Goal: Book appointment/travel/reservation

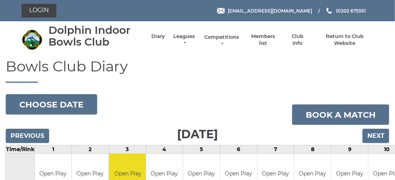
click at [226, 35] on link "Competitions" at bounding box center [222, 41] width 36 height 14
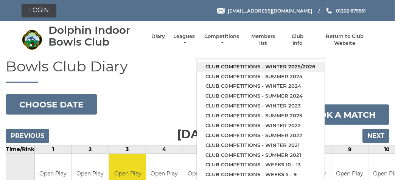
click at [219, 65] on link "Club competitions - Winter 2025/2026" at bounding box center [261, 67] width 128 height 10
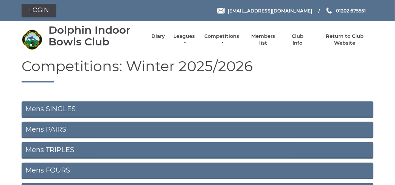
click at [72, 112] on link "Mens SINGLES" at bounding box center [198, 110] width 352 height 17
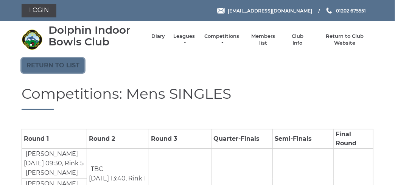
click at [75, 66] on link "Return to list" at bounding box center [53, 65] width 63 height 14
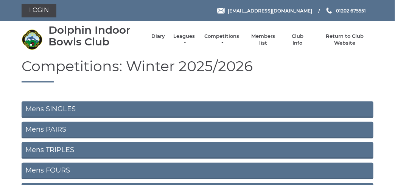
click at [75, 130] on link "Mens PAIRS" at bounding box center [198, 130] width 352 height 17
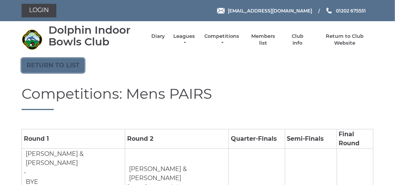
click at [41, 62] on link "Return to list" at bounding box center [53, 65] width 63 height 14
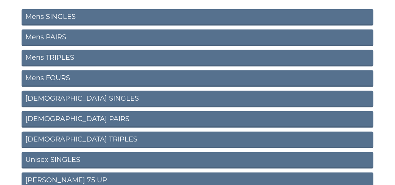
scroll to position [130, 0]
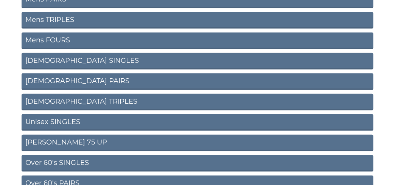
click at [86, 142] on link "Ron Jeffery 75 UP" at bounding box center [198, 143] width 352 height 17
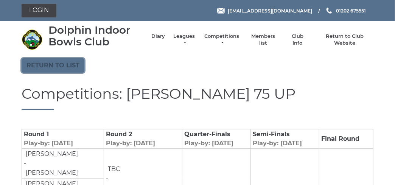
click at [53, 69] on link "Return to list" at bounding box center [53, 65] width 63 height 14
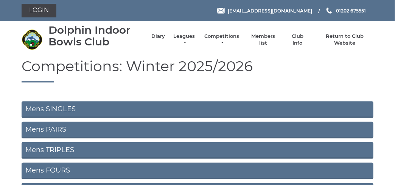
click at [62, 127] on link "Mens PAIRS" at bounding box center [198, 130] width 352 height 17
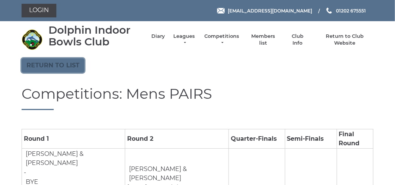
click at [62, 65] on link "Return to list" at bounding box center [53, 65] width 63 height 14
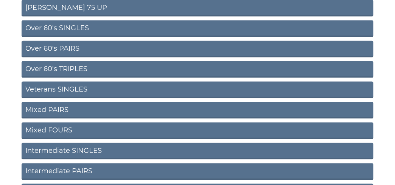
scroll to position [303, 0]
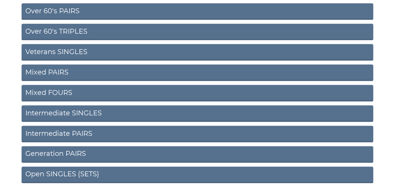
click at [77, 137] on link "Intermediate PAIRS" at bounding box center [198, 134] width 352 height 17
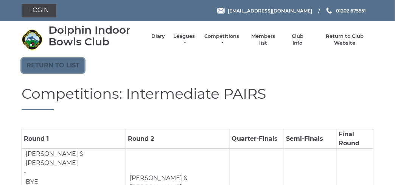
click at [62, 68] on link "Return to list" at bounding box center [53, 65] width 63 height 14
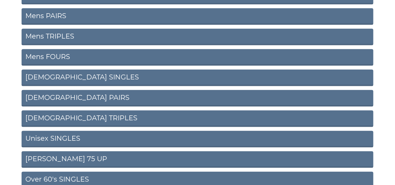
scroll to position [189, 0]
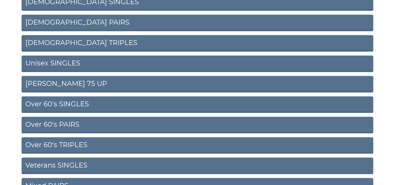
click at [78, 66] on link "Unisex SINGLES" at bounding box center [198, 64] width 352 height 17
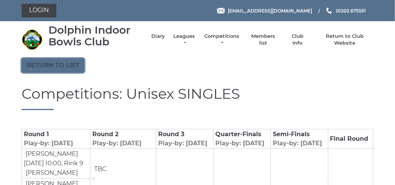
click at [61, 67] on link "Return to list" at bounding box center [53, 65] width 63 height 14
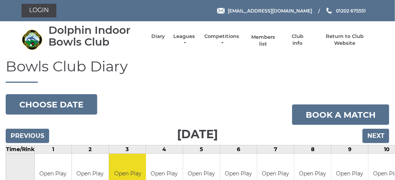
click at [258, 37] on link "Members list" at bounding box center [263, 41] width 31 height 14
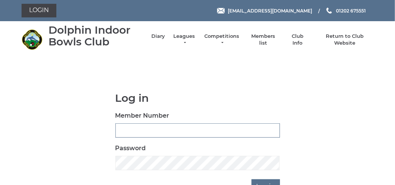
click at [152, 133] on input "Member Number" at bounding box center [198, 130] width 165 height 14
type input "3723"
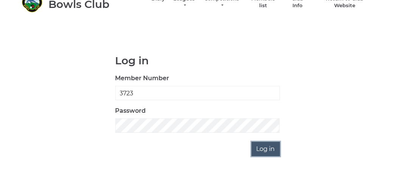
click at [270, 150] on input "Log in" at bounding box center [266, 149] width 28 height 14
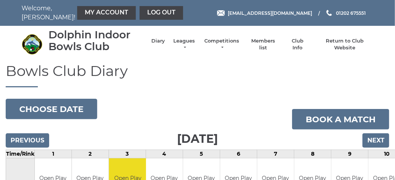
scroll to position [37, 0]
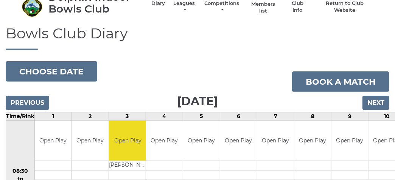
click at [259, 9] on link "Members list" at bounding box center [263, 8] width 31 height 14
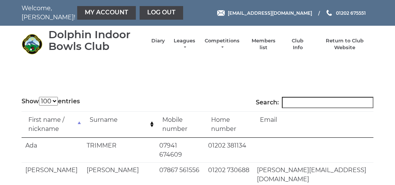
select select "100"
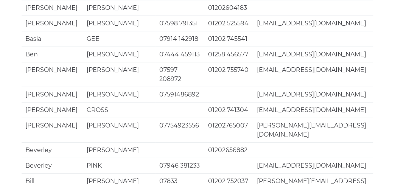
scroll to position [1810, 0]
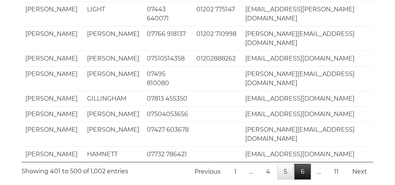
click at [306, 164] on link "6" at bounding box center [303, 172] width 17 height 16
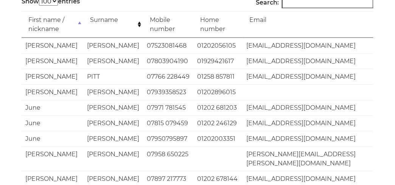
scroll to position [0, 0]
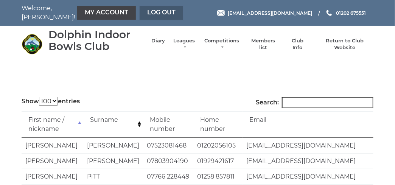
click at [140, 11] on link "Log out" at bounding box center [162, 13] width 44 height 14
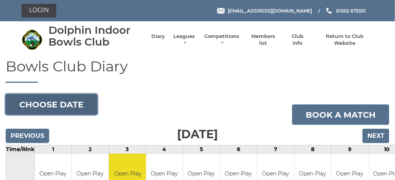
click at [81, 107] on button "Choose date" at bounding box center [52, 104] width 92 height 20
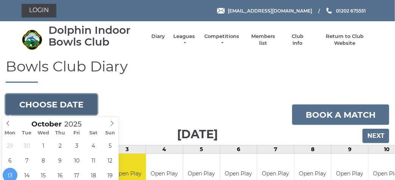
scroll to position [75, 0]
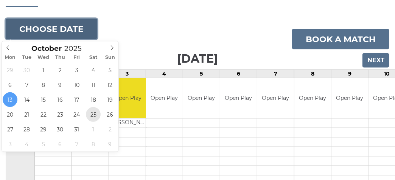
type input "2025-10-25"
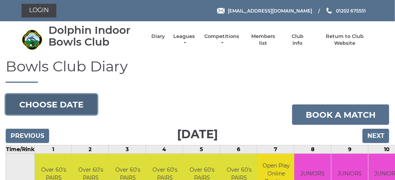
click at [42, 105] on button "Choose date" at bounding box center [52, 104] width 92 height 20
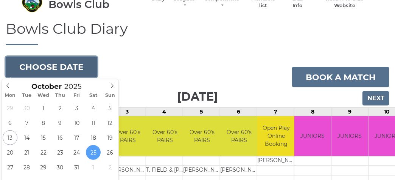
scroll to position [114, 0]
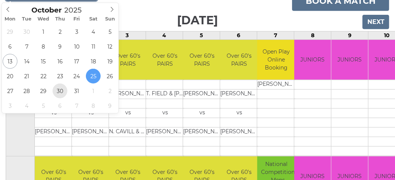
type input "2025-10-30"
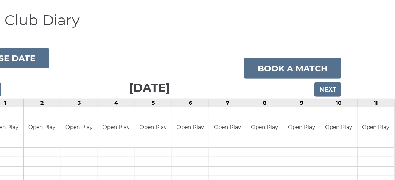
scroll to position [0, 48]
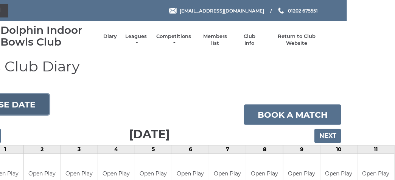
click at [32, 111] on button "Choose date" at bounding box center [4, 104] width 92 height 20
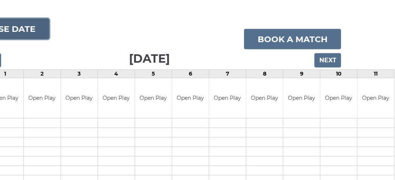
scroll to position [75, 0]
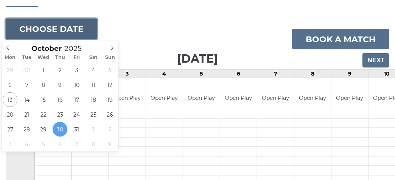
click at [44, 33] on button "Choose date" at bounding box center [52, 29] width 92 height 20
type input "2025-11-01"
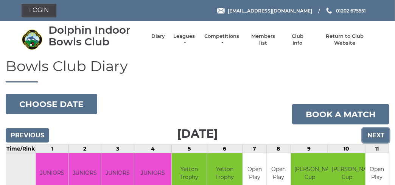
click at [371, 135] on input "Next" at bounding box center [376, 135] width 27 height 14
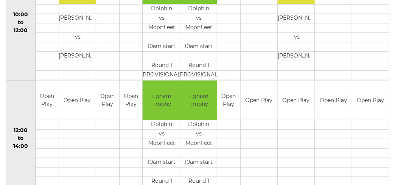
scroll to position [114, 0]
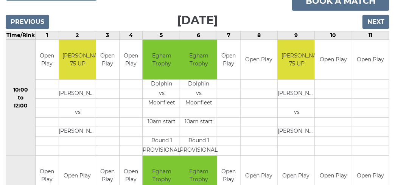
click at [352, 184] on td "Open Play" at bounding box center [333, 176] width 37 height 40
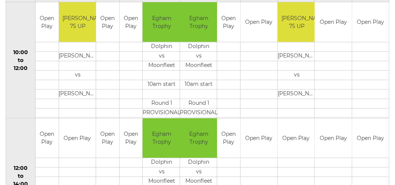
scroll to position [75, 0]
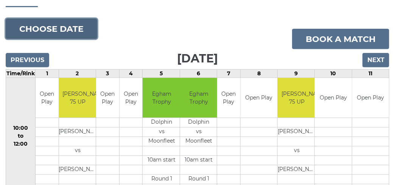
click at [44, 26] on button "Choose date" at bounding box center [52, 29] width 92 height 20
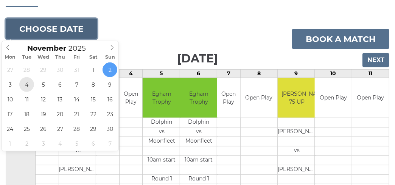
type input "2025-11-04"
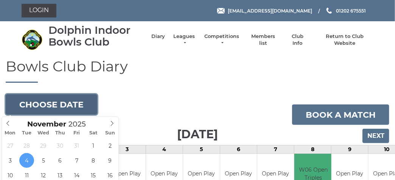
click at [36, 104] on button "Choose date" at bounding box center [52, 104] width 92 height 20
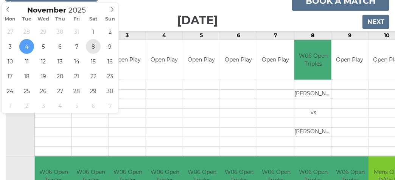
type input "2025-11-08"
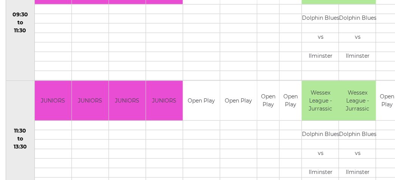
scroll to position [37, 0]
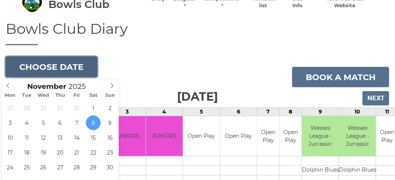
click at [70, 69] on button "Choose date" at bounding box center [52, 66] width 92 height 20
type input "2025-11-09"
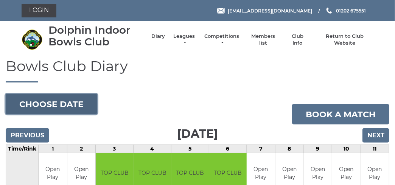
click at [73, 101] on button "Choose date" at bounding box center [52, 104] width 92 height 20
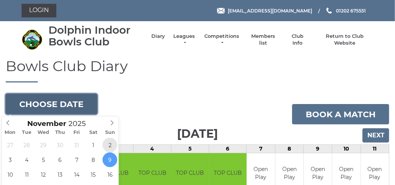
type input "[DATE]"
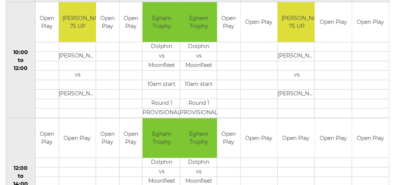
scroll to position [114, 0]
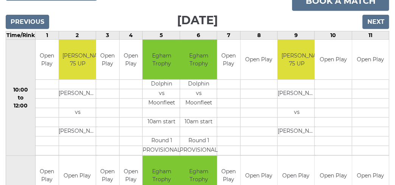
click at [350, 181] on td "Open Play" at bounding box center [333, 176] width 37 height 40
